Goal: Task Accomplishment & Management: Manage account settings

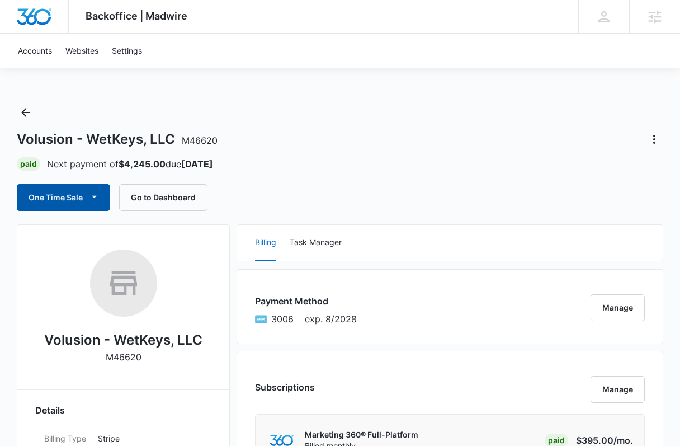
click at [96, 194] on icon "button" at bounding box center [94, 197] width 12 height 12
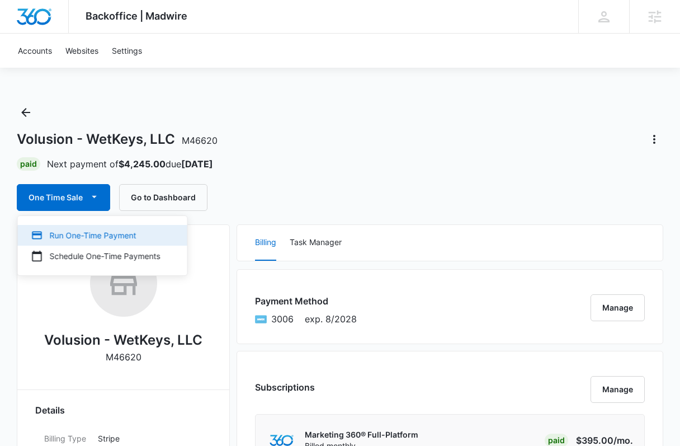
click at [99, 226] on button "Run One-Time Payment" at bounding box center [103, 235] width 170 height 21
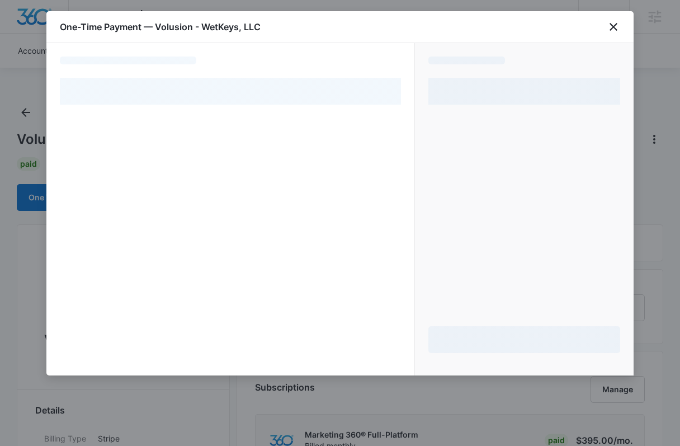
select select "pm_1O0OxgA4n8RTgNjUSVsNmqNG"
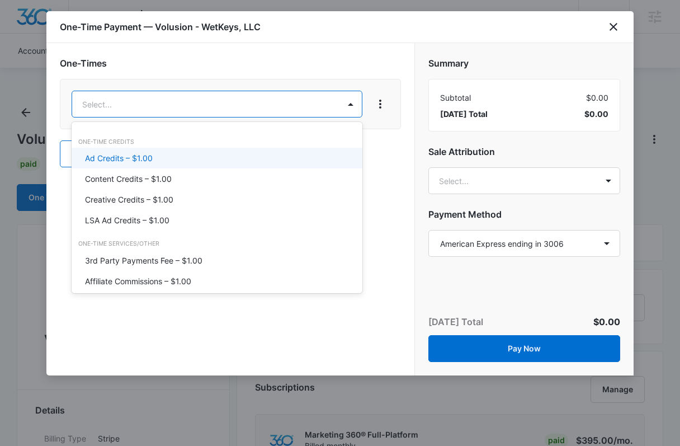
click at [233, 156] on div "Ad Credits – $1.00" at bounding box center [216, 158] width 262 height 12
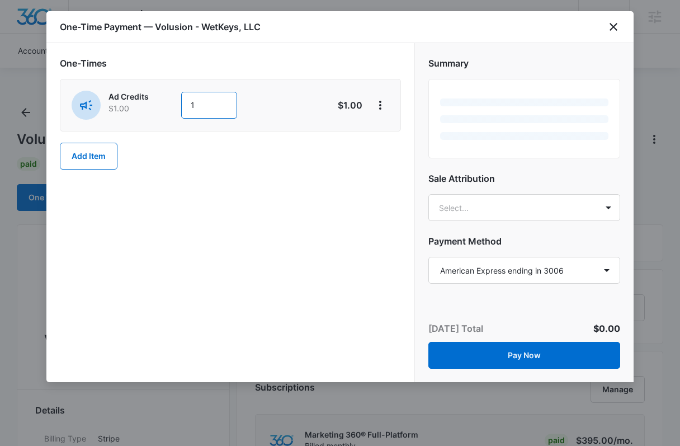
click at [223, 103] on input "1" at bounding box center [209, 105] width 56 height 27
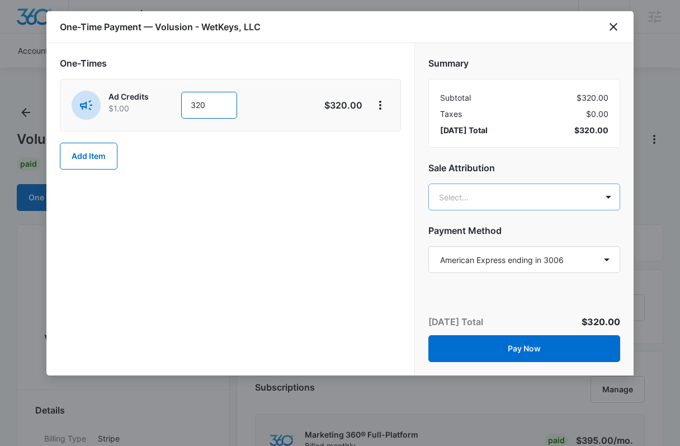
type input "320"
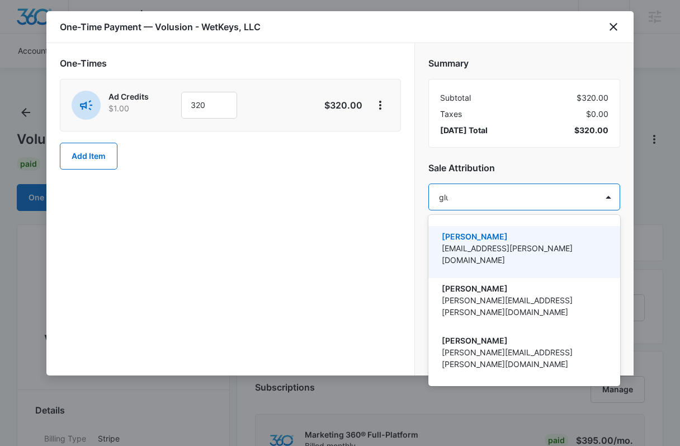
type input "gluch"
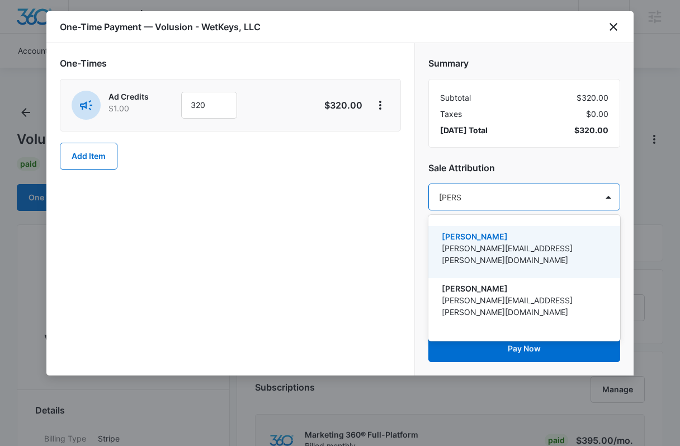
click at [490, 232] on p "[PERSON_NAME]" at bounding box center [523, 237] width 163 height 12
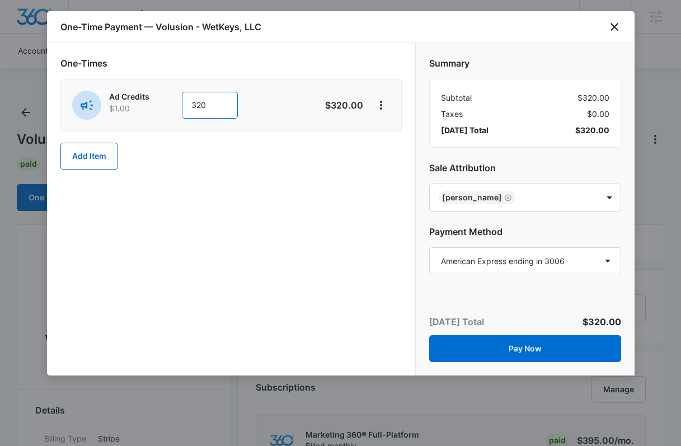
click at [213, 103] on input "320" at bounding box center [210, 105] width 56 height 27
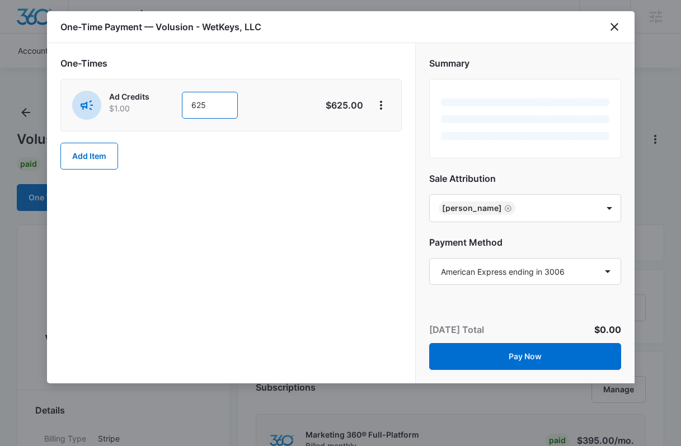
type input "625"
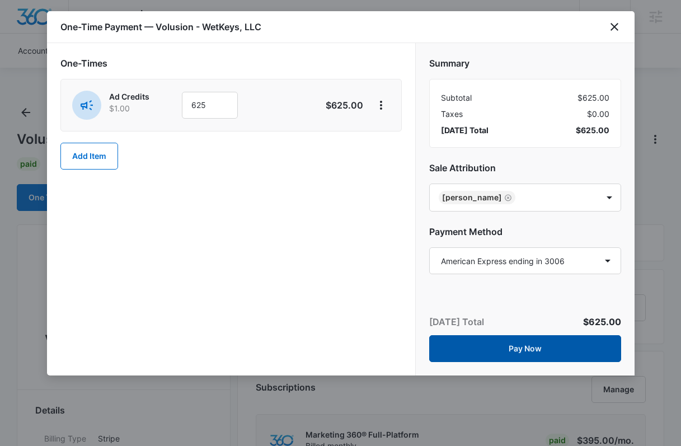
click at [533, 342] on button "Pay Now" at bounding box center [525, 348] width 192 height 27
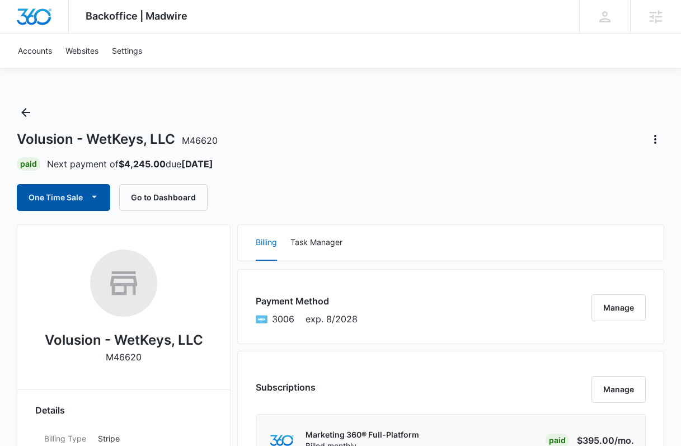
click at [82, 196] on button "One Time Sale" at bounding box center [63, 197] width 93 height 27
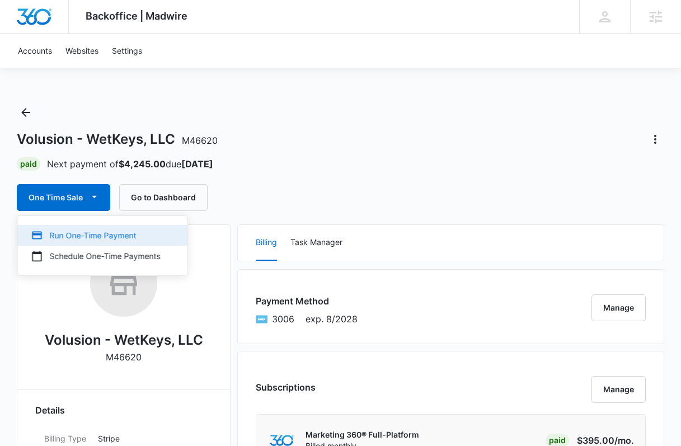
click at [84, 238] on div "Run One-Time Payment" at bounding box center [95, 235] width 129 height 12
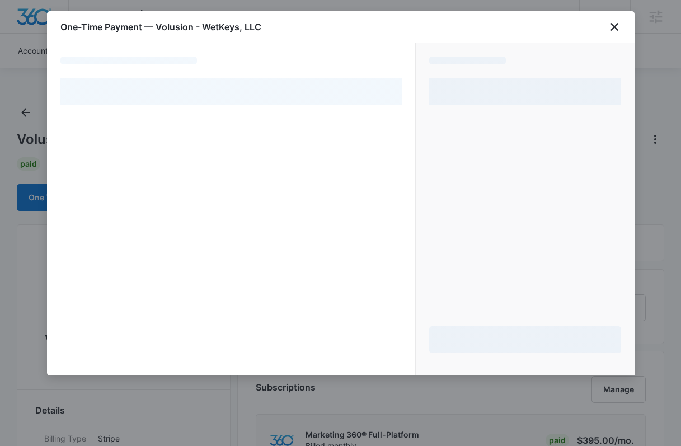
select select "pm_1O0OxgA4n8RTgNjUSVsNmqNG"
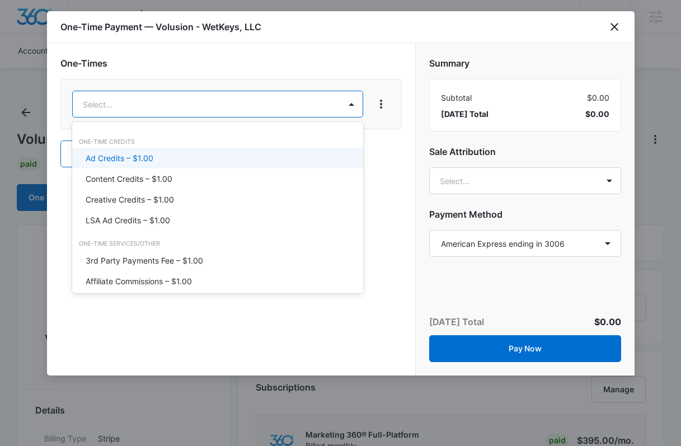
click at [189, 154] on div "Ad Credits – $1.00" at bounding box center [217, 158] width 262 height 12
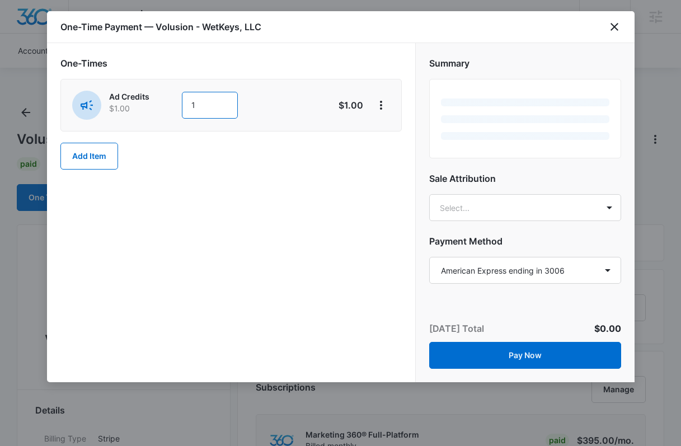
click at [222, 107] on input "1" at bounding box center [210, 105] width 56 height 27
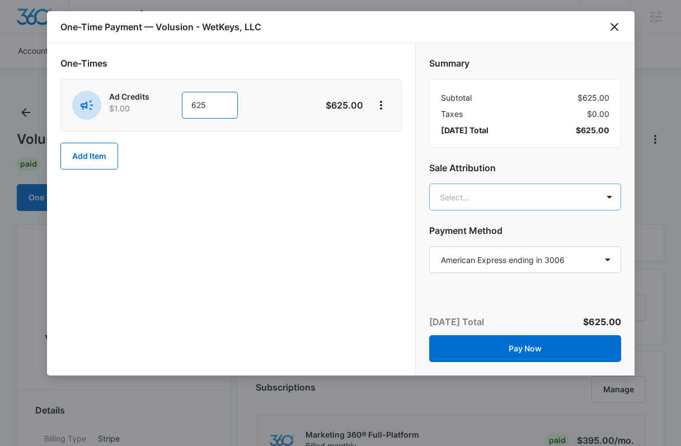
type input "625"
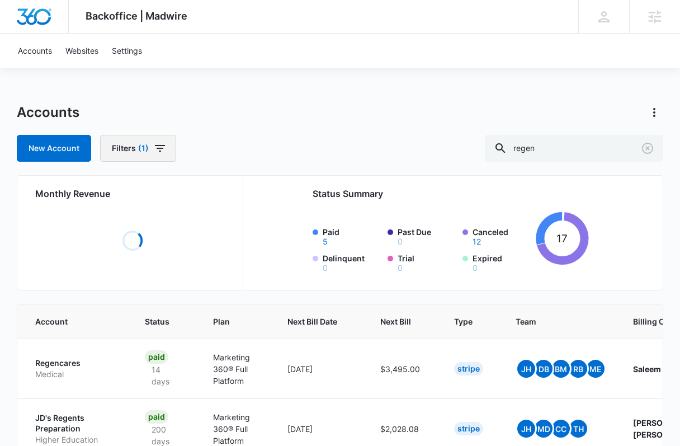
click at [163, 149] on icon "button" at bounding box center [159, 148] width 13 height 13
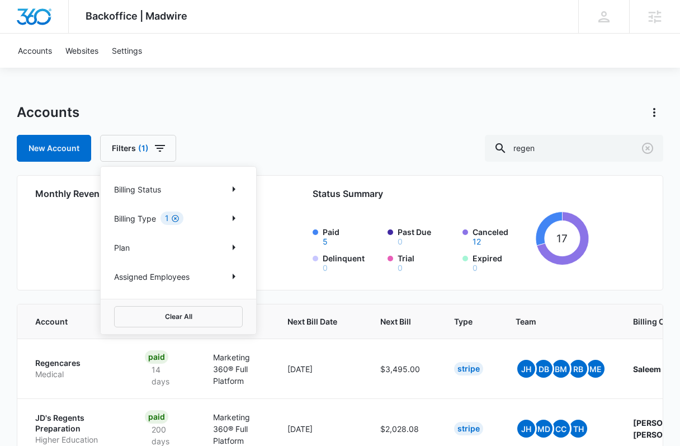
click at [176, 221] on icon "Clear" at bounding box center [175, 218] width 8 height 8
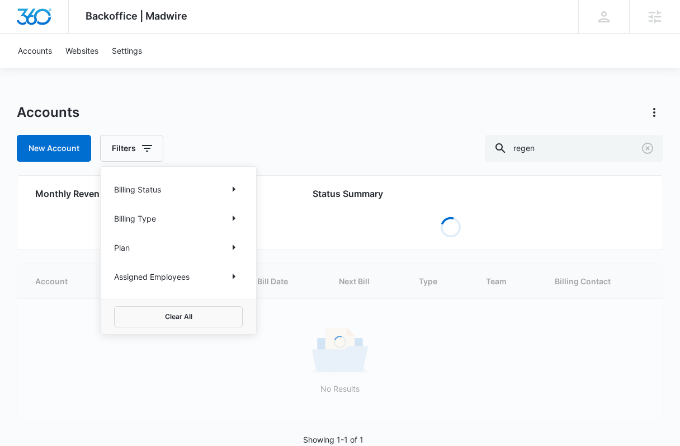
click at [252, 133] on div "Accounts New Account Filters Billing Status Billing Type Plan Assigned Employee…" at bounding box center [340, 133] width 646 height 58
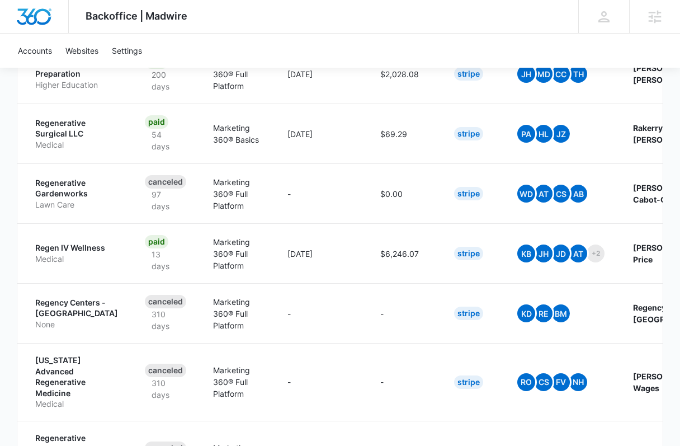
scroll to position [373, 0]
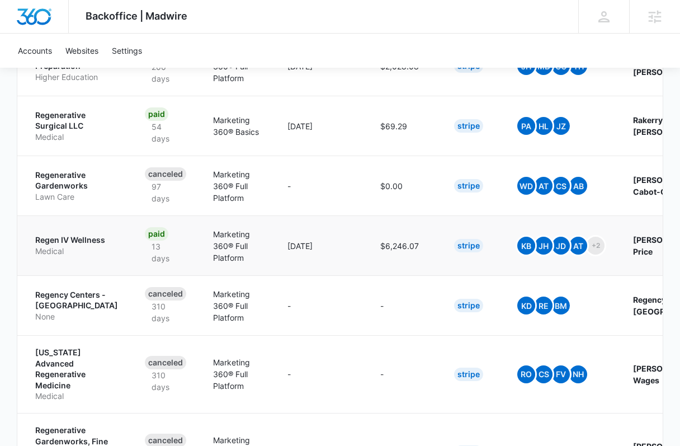
click at [59, 239] on p "Regen IV Wellness" at bounding box center [76, 239] width 83 height 11
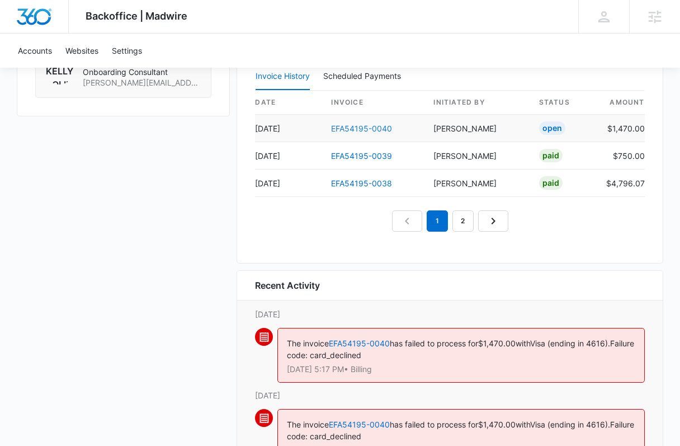
scroll to position [1164, 0]
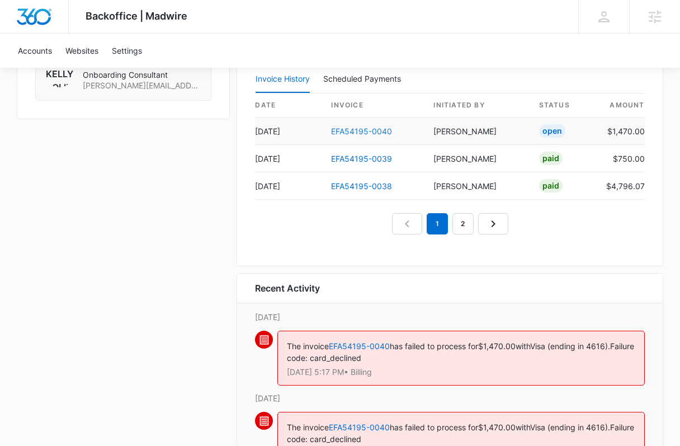
click at [367, 130] on link "EFA54195-0040" at bounding box center [361, 131] width 61 height 10
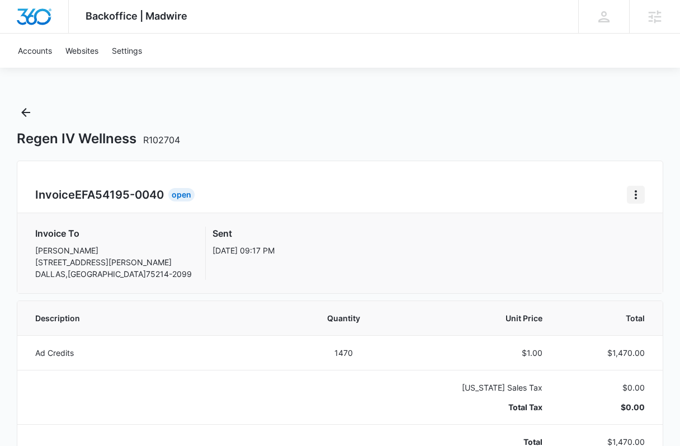
click at [633, 190] on icon "Home" at bounding box center [635, 194] width 13 height 13
click at [607, 244] on div "Retry Payment" at bounding box center [585, 243] width 65 height 8
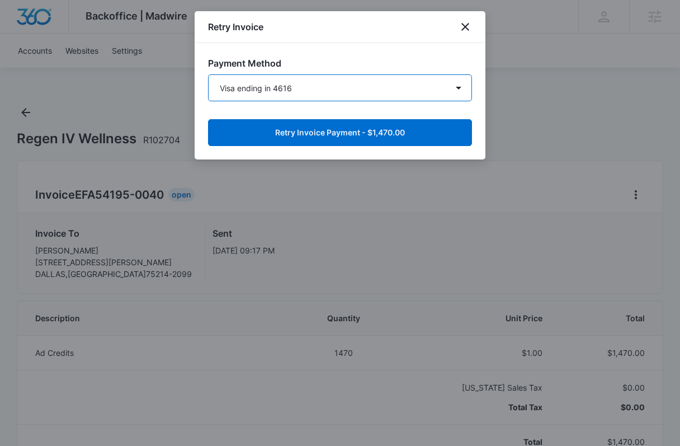
click at [307, 77] on select "Visa ending in 4616 Visa ending in 4616 Visa ending in 4616 Visa ending in 4616…" at bounding box center [340, 87] width 264 height 27
select select "pm_1S0hhlA4n8RTgNjUgcnWfrSH"
click at [208, 74] on select "Visa ending in 4616 Visa ending in 4616 Visa ending in 4616 Visa ending in 4616…" at bounding box center [340, 87] width 264 height 27
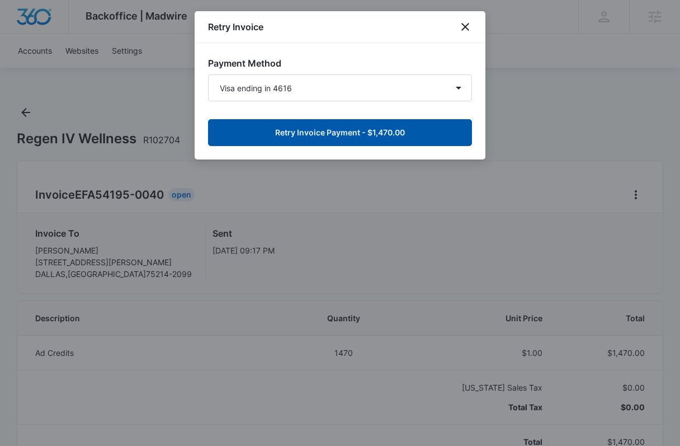
click at [326, 137] on button "Retry Invoice Payment - $1,470.00" at bounding box center [340, 132] width 264 height 27
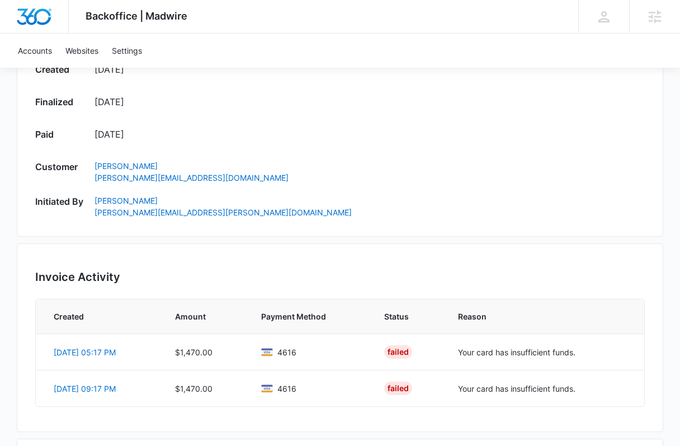
scroll to position [600, 0]
